Goal: Task Accomplishment & Management: Manage account settings

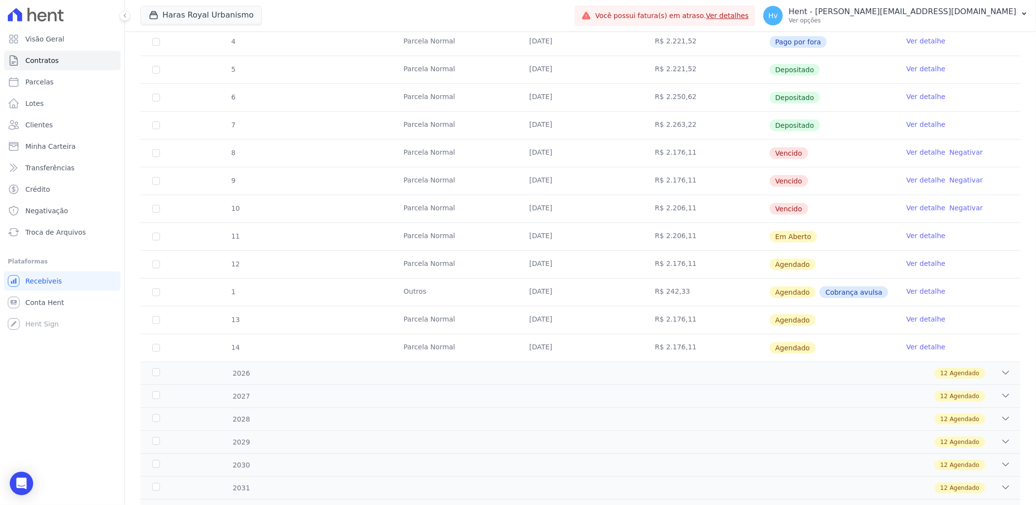
scroll to position [108, 0]
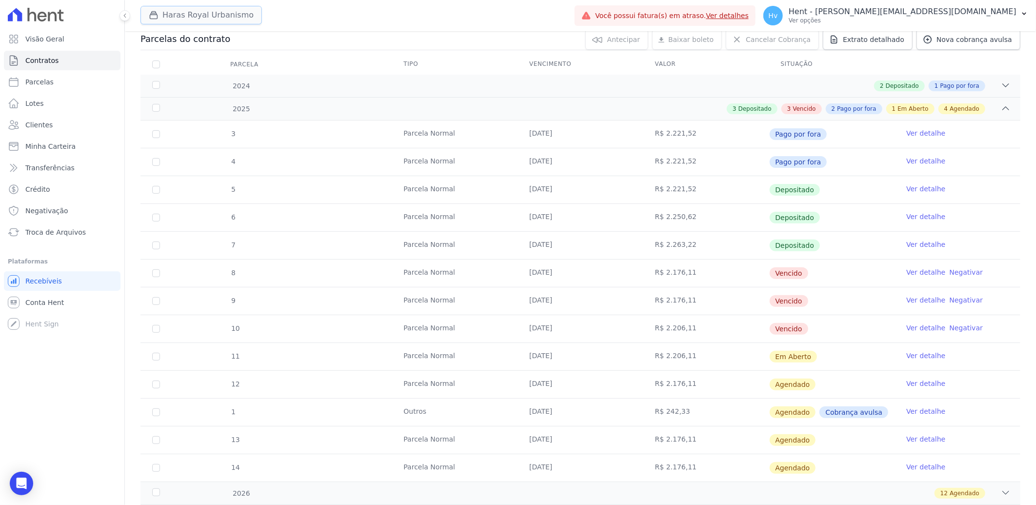
click at [210, 18] on button "Haras Royal Urbanismo" at bounding box center [200, 15] width 121 height 19
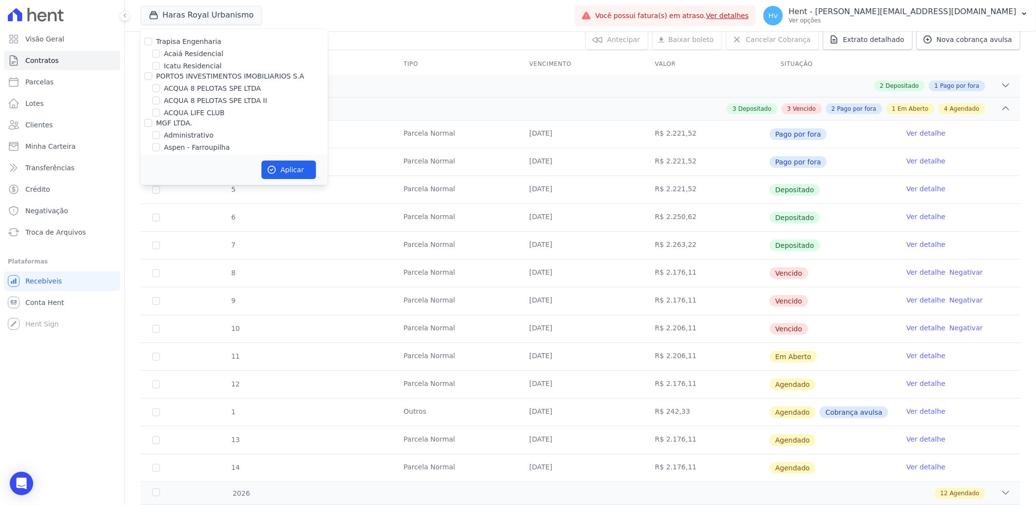
scroll to position [4711, 0]
click at [179, 234] on div "ACL CONSTRUTORA E INCORPORADORA LTDA" at bounding box center [234, 239] width 156 height 10
click at [184, 235] on label "ACL CONSTRUTORA E INCORPORADORA LTDA" at bounding box center [234, 239] width 156 height 8
click at [152, 235] on input "ACL CONSTRUTORA E INCORPORADORA LTDA" at bounding box center [148, 239] width 8 height 8
checkbox input "true"
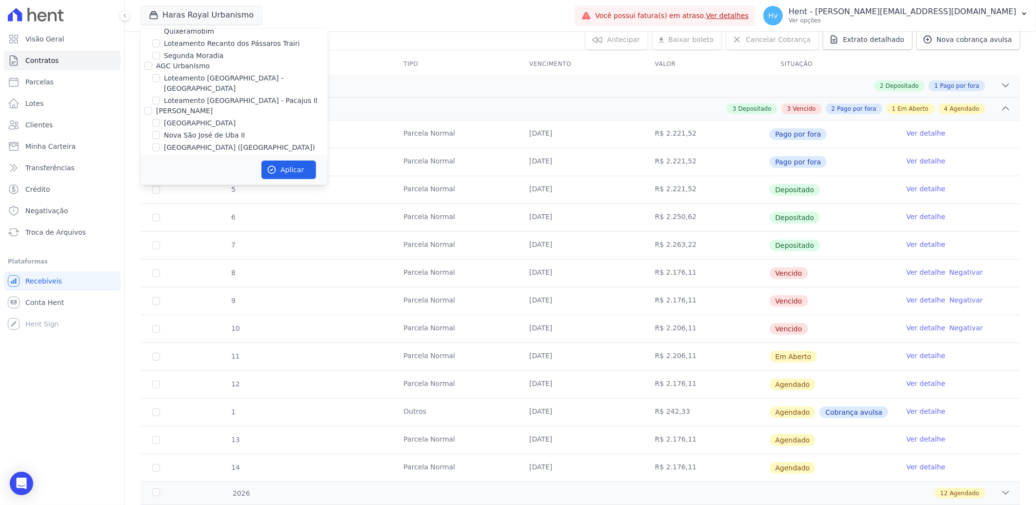
checkbox input "true"
drag, startPoint x: 218, startPoint y: 38, endPoint x: 226, endPoint y: 56, distance: 20.1
click at [218, 125] on label "HARAS ROYAL URBANISMO" at bounding box center [209, 130] width 91 height 10
click at [160, 126] on input "HARAS ROYAL URBANISMO" at bounding box center [156, 130] width 8 height 8
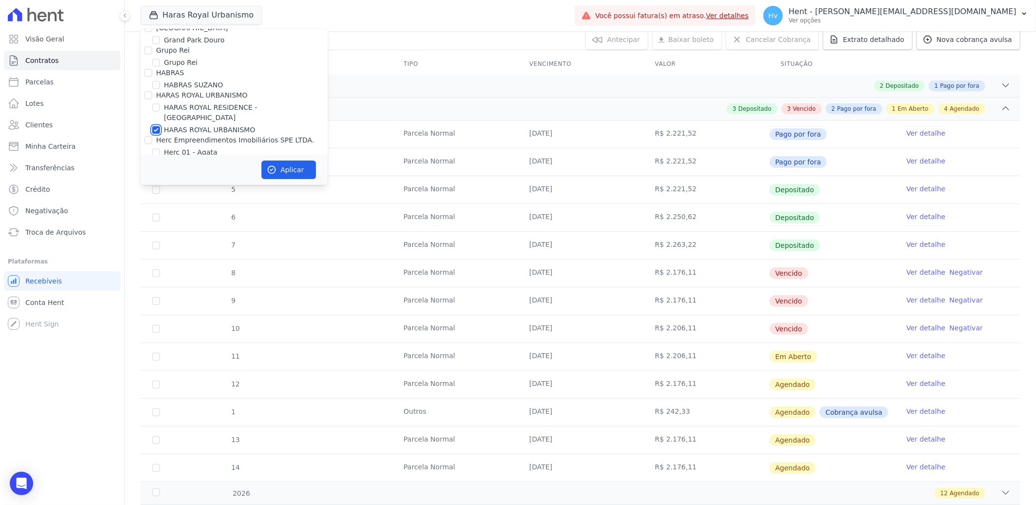
checkbox input "false"
click at [298, 167] on button "Aplicar" at bounding box center [288, 169] width 55 height 19
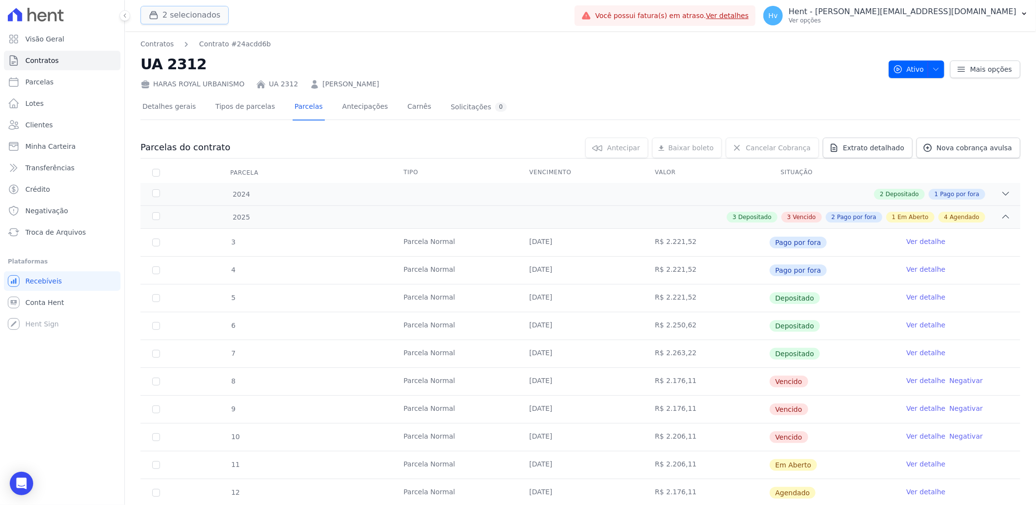
click at [171, 17] on button "2 selecionados" at bounding box center [184, 15] width 88 height 19
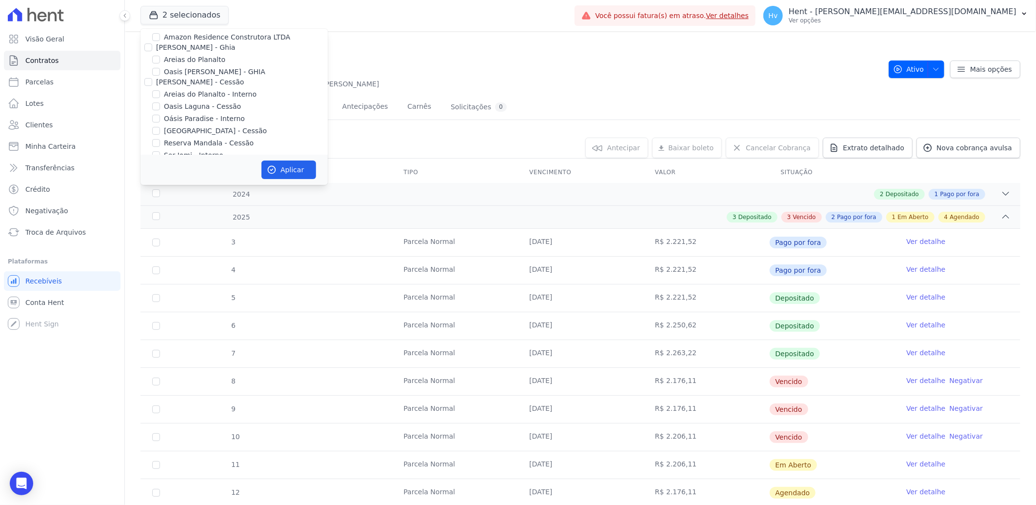
scroll to position [4325, 0]
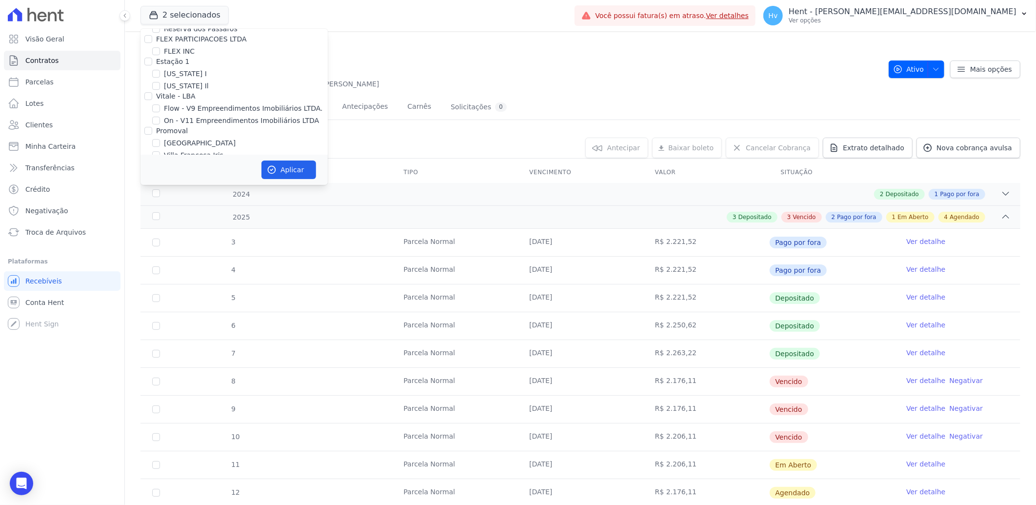
click at [230, 309] on label "HARAS ROYAL URBANISMO" at bounding box center [209, 324] width 91 height 10
click at [160, 309] on input "HARAS ROYAL URBANISMO" at bounding box center [156, 324] width 8 height 8
checkbox input "false"
click at [285, 166] on button "Aplicar" at bounding box center [288, 169] width 55 height 19
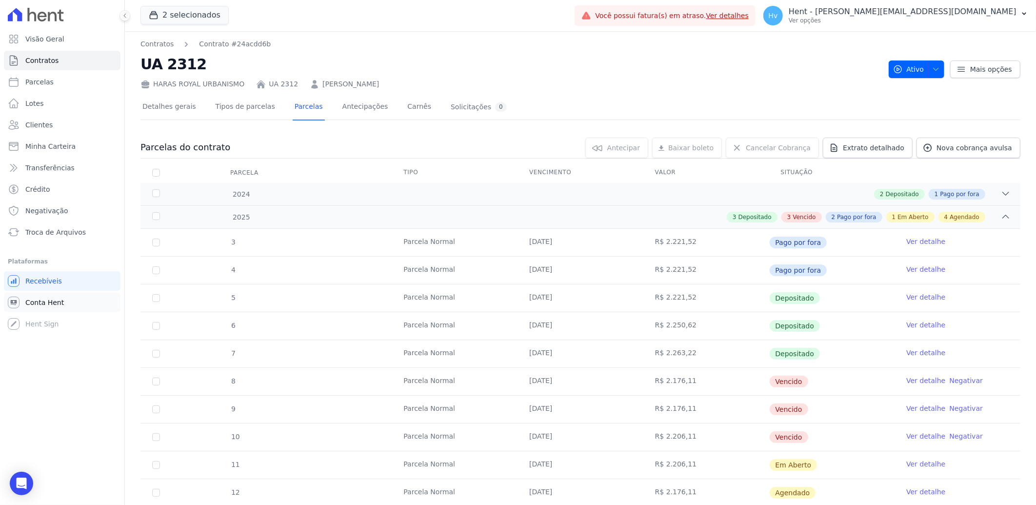
click at [46, 304] on span "Conta Hent" at bounding box center [44, 303] width 39 height 10
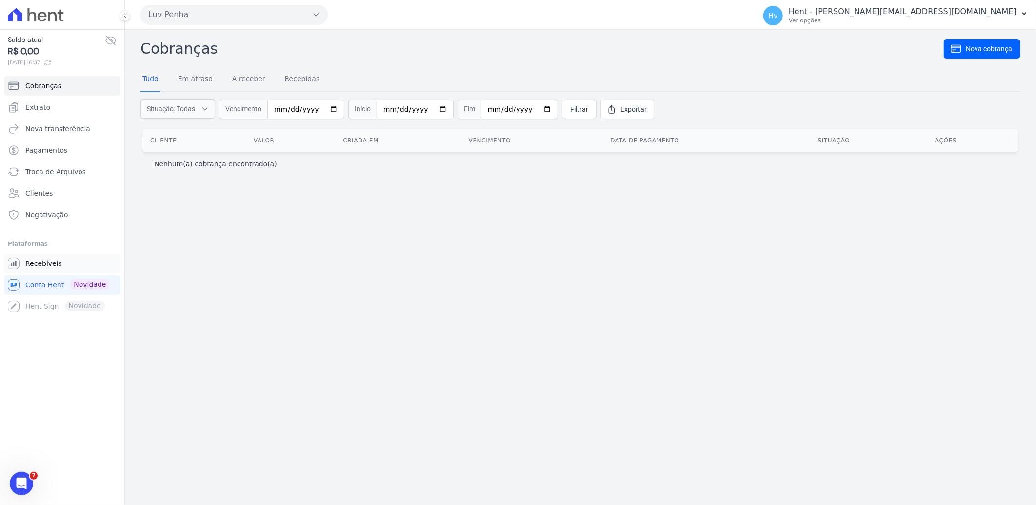
click at [56, 268] on link "Recebíveis" at bounding box center [62, 264] width 117 height 20
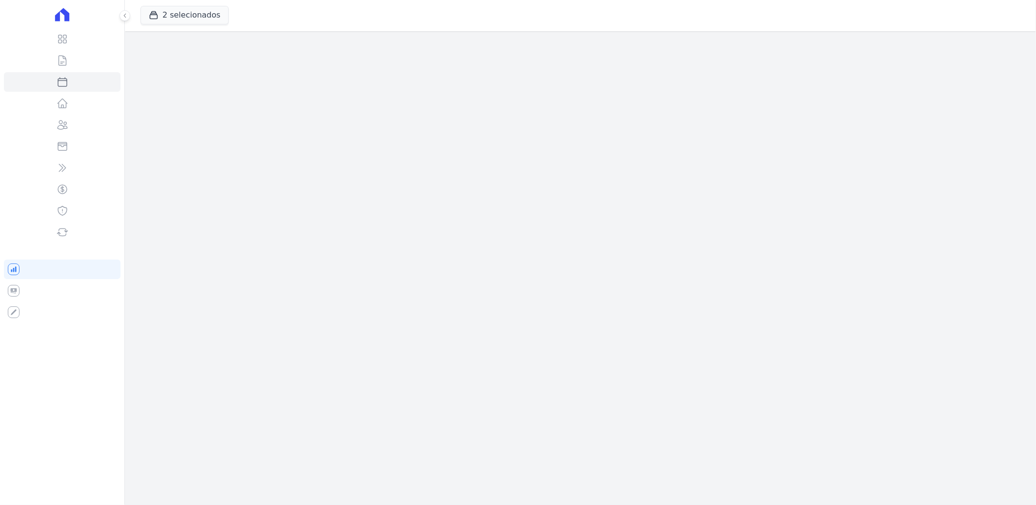
select select
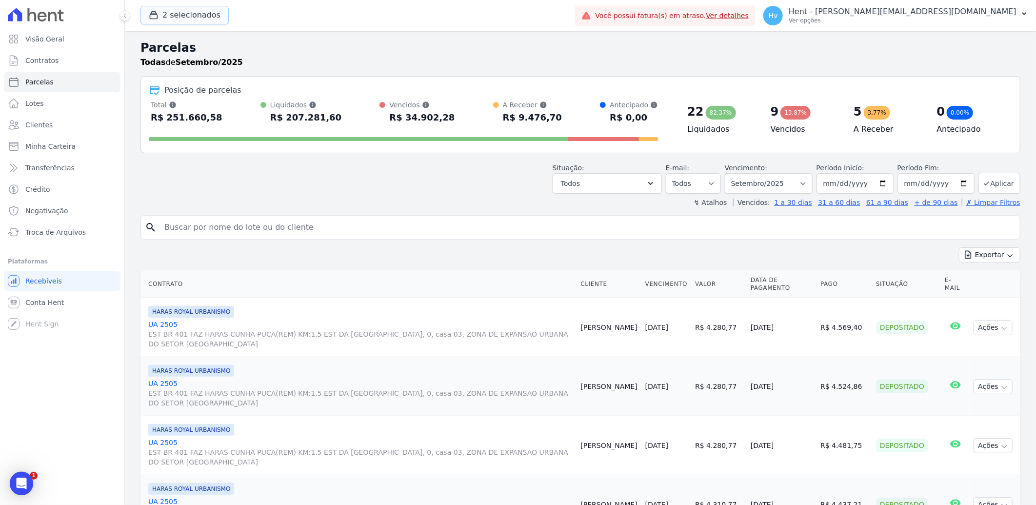
drag, startPoint x: 200, startPoint y: 11, endPoint x: 349, endPoint y: 68, distance: 159.5
click at [200, 11] on button "2 selecionados" at bounding box center [184, 15] width 88 height 19
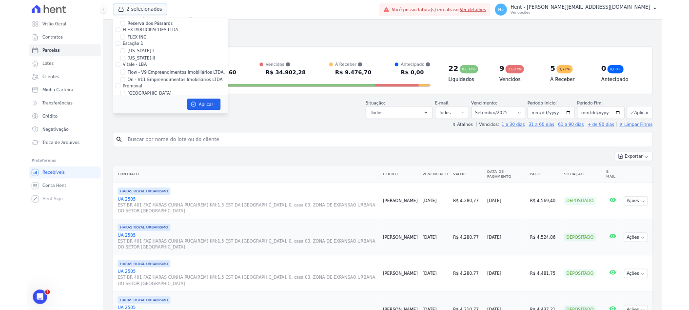
scroll to position [4316, 0]
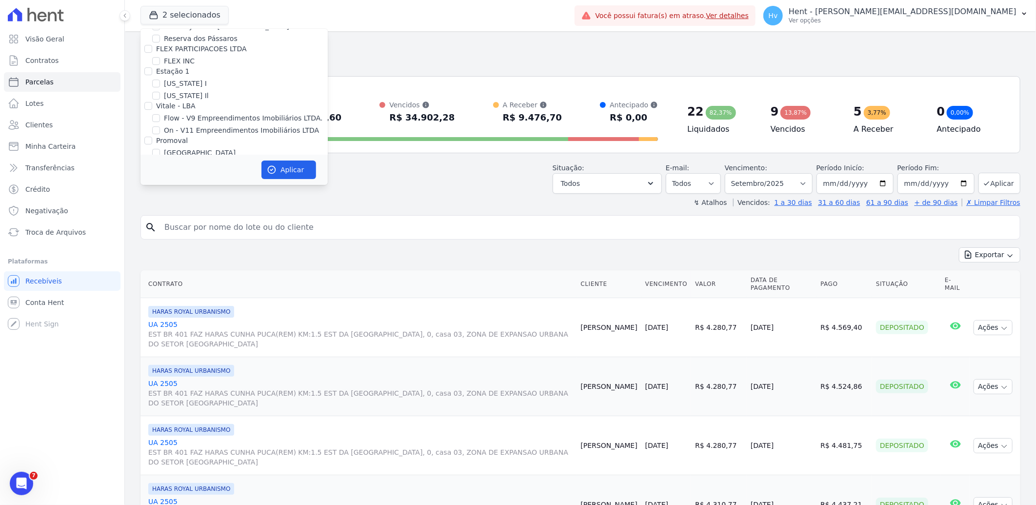
click at [187, 329] on label "HARAS ROYAL URBANISMO" at bounding box center [209, 334] width 91 height 10
click at [160, 330] on input "HARAS ROYAL URBANISMO" at bounding box center [156, 334] width 8 height 8
checkbox input "false"
click at [274, 172] on icon "button" at bounding box center [272, 170] width 10 height 10
select select
